Goal: Information Seeking & Learning: Learn about a topic

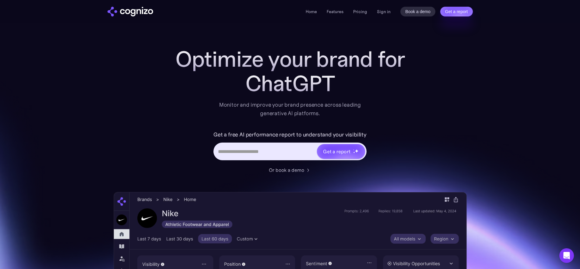
click at [163, 69] on div "Optimize your brand for ChatGPT Monitor and improve your brand presence across …" at bounding box center [290, 247] width 353 height 400
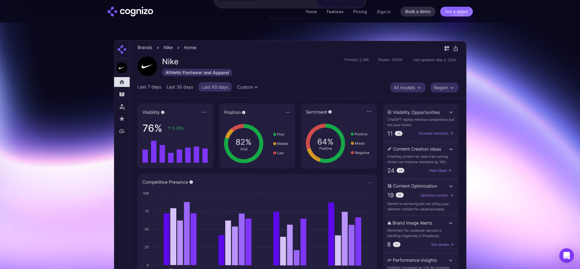
scroll to position [18, 0]
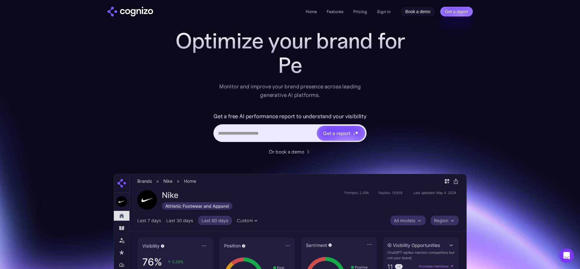
click at [410, 14] on link "Book a demo" at bounding box center [417, 12] width 35 height 10
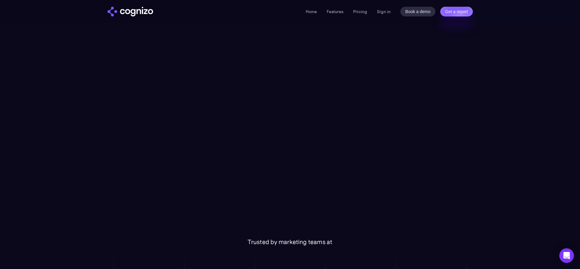
scroll to position [98, 0]
click at [139, 13] on img "home" at bounding box center [130, 12] width 46 height 10
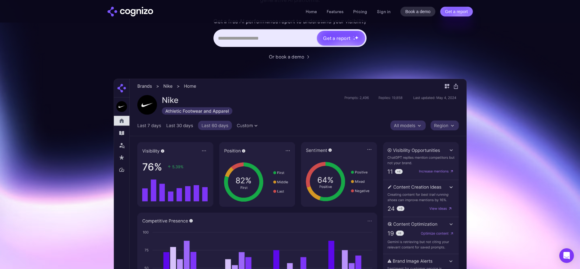
scroll to position [118, 0]
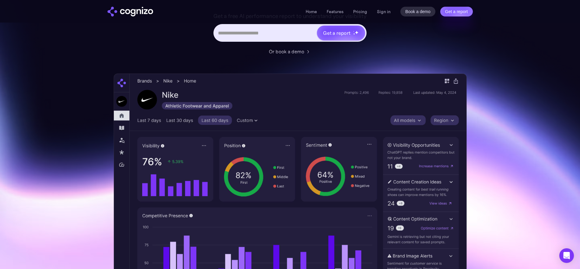
click at [240, 36] on input "Hero URL Input Form" at bounding box center [265, 33] width 102 height 12
type input "**********"
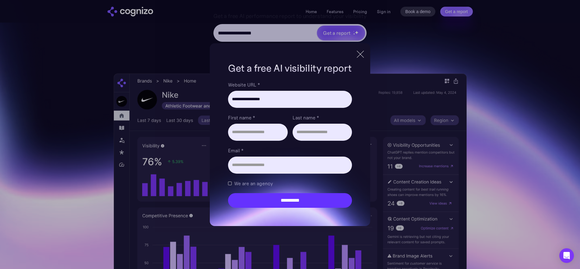
click at [363, 55] on div at bounding box center [360, 54] width 10 height 11
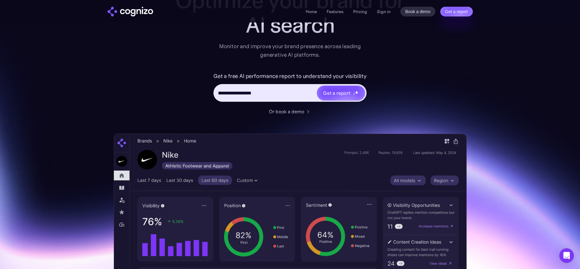
scroll to position [0, 0]
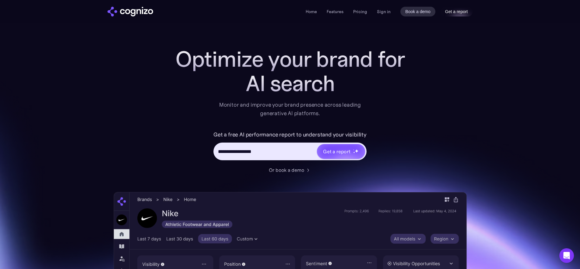
click at [464, 11] on link "Get a report" at bounding box center [456, 12] width 33 height 10
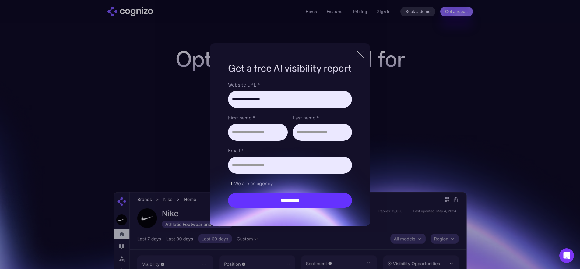
click at [359, 53] on div at bounding box center [360, 54] width 7 height 7
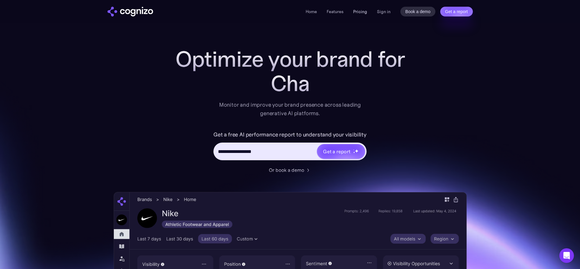
click at [364, 12] on link "Pricing" at bounding box center [360, 11] width 14 height 5
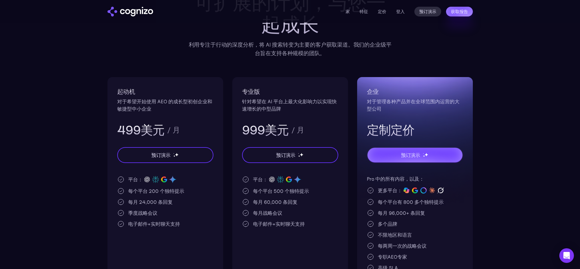
scroll to position [116, 0]
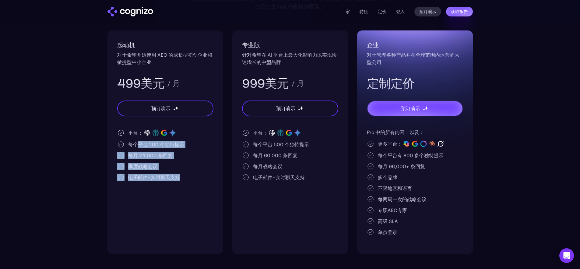
drag, startPoint x: 137, startPoint y: 146, endPoint x: 191, endPoint y: 183, distance: 65.8
click at [191, 183] on div "起动机 对于希望开始使用 AEO 的成长型初创企业和敏捷型中小企业 499美元 / 月 预订演示 平台： 每个平台 200 个独特提示 每月 24,000 条…" at bounding box center [165, 141] width 116 height 223
drag, startPoint x: 174, startPoint y: 177, endPoint x: 119, endPoint y: 147, distance: 63.3
click at [119, 147] on div "起动机 对于希望开始使用 AEO 的成长型初创企业和敏捷型中小企业 499美元 / 月 预订演示 平台： 每个平台 200 个独特提示 每月 24,000 条…" at bounding box center [165, 141] width 116 height 223
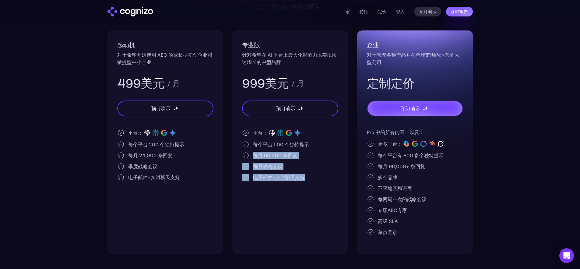
drag, startPoint x: 294, startPoint y: 188, endPoint x: 261, endPoint y: 151, distance: 49.6
click at [261, 151] on div "专业版 针对希望在 AI 平台上最大化影响力以实现快速增长的中型品牌 999美元 / 月 预订演示 平台： 每个平台 500 个独特提示 每月 60,000 …" at bounding box center [290, 141] width 116 height 223
